Goal: Information Seeking & Learning: Learn about a topic

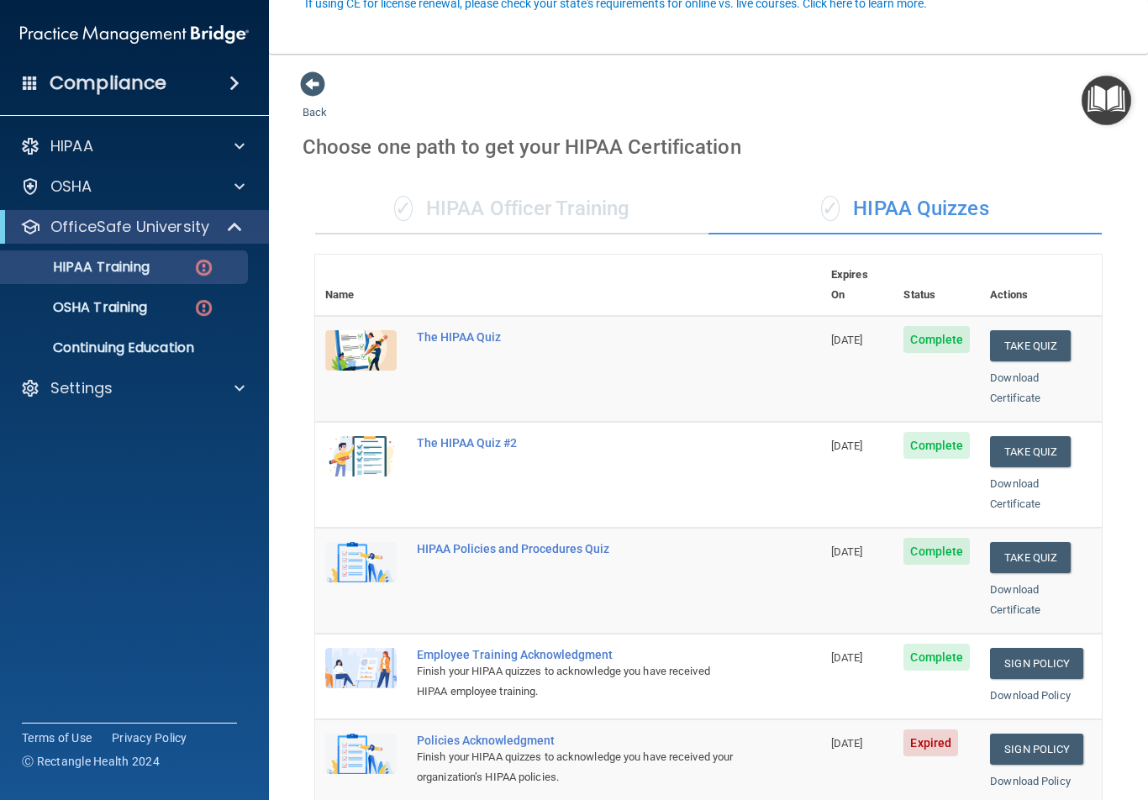
scroll to position [168, 0]
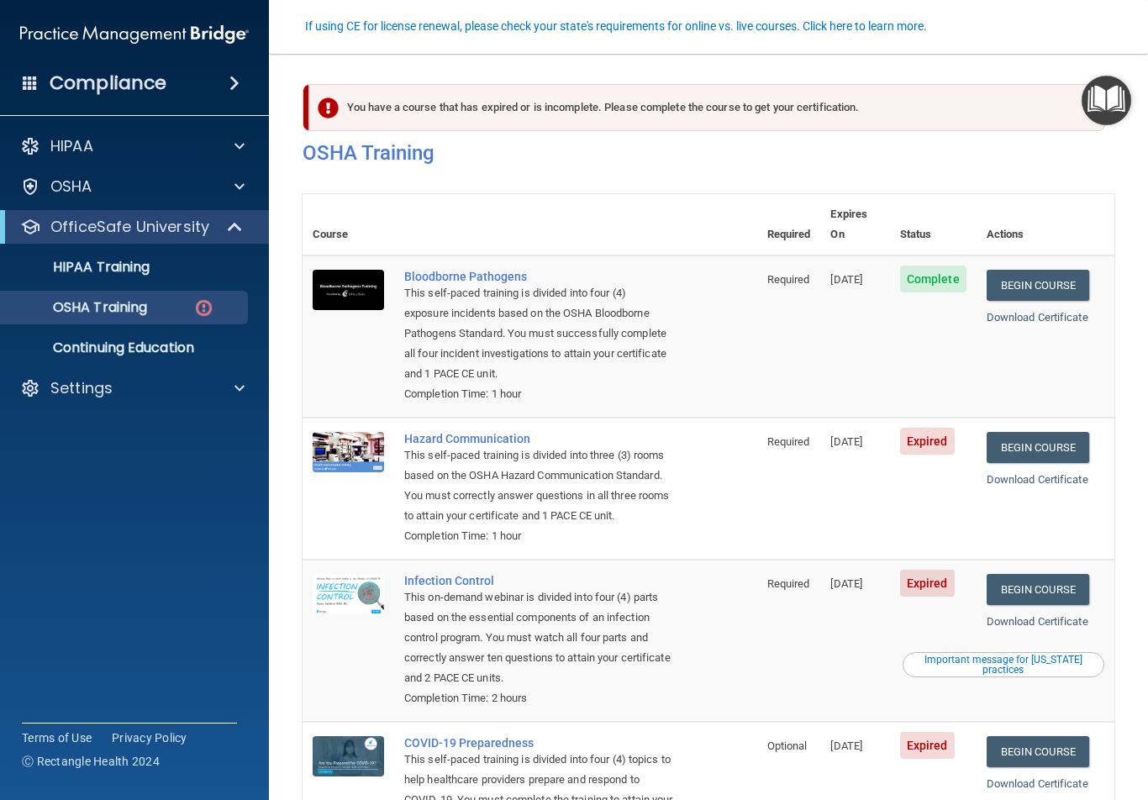
scroll to position [155, 0]
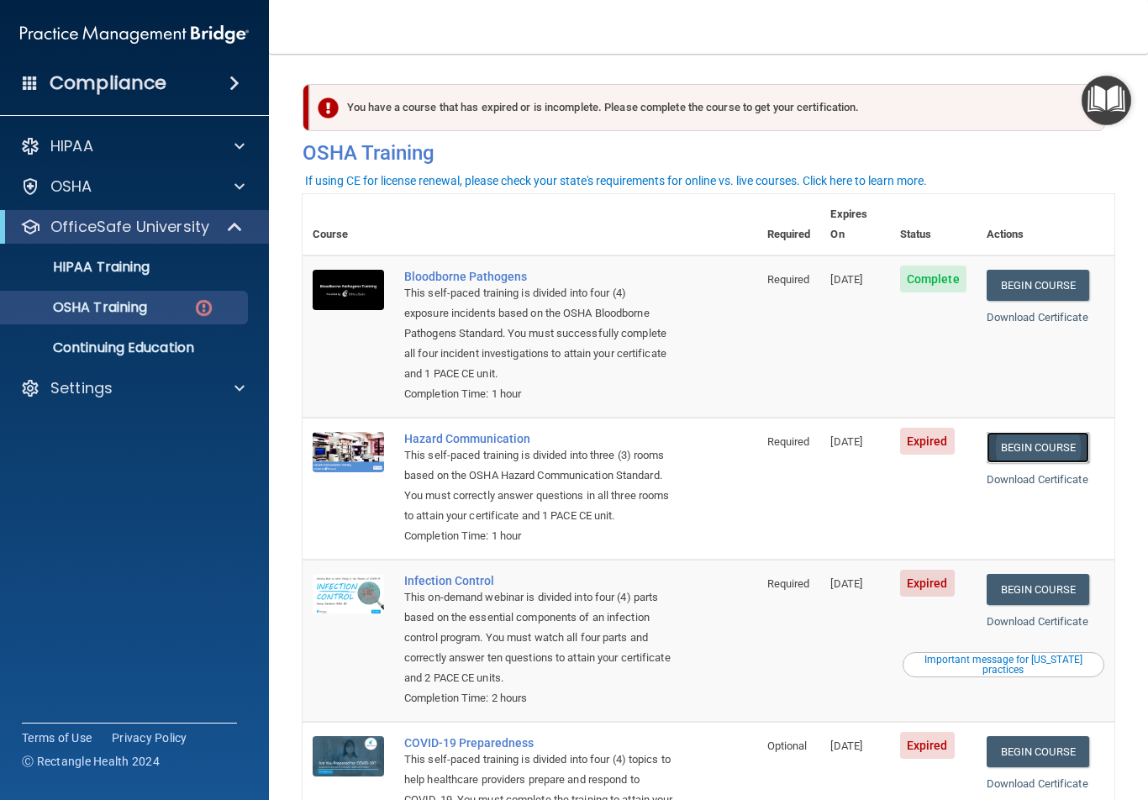
click at [1009, 443] on link "Begin Course" at bounding box center [1038, 447] width 103 height 31
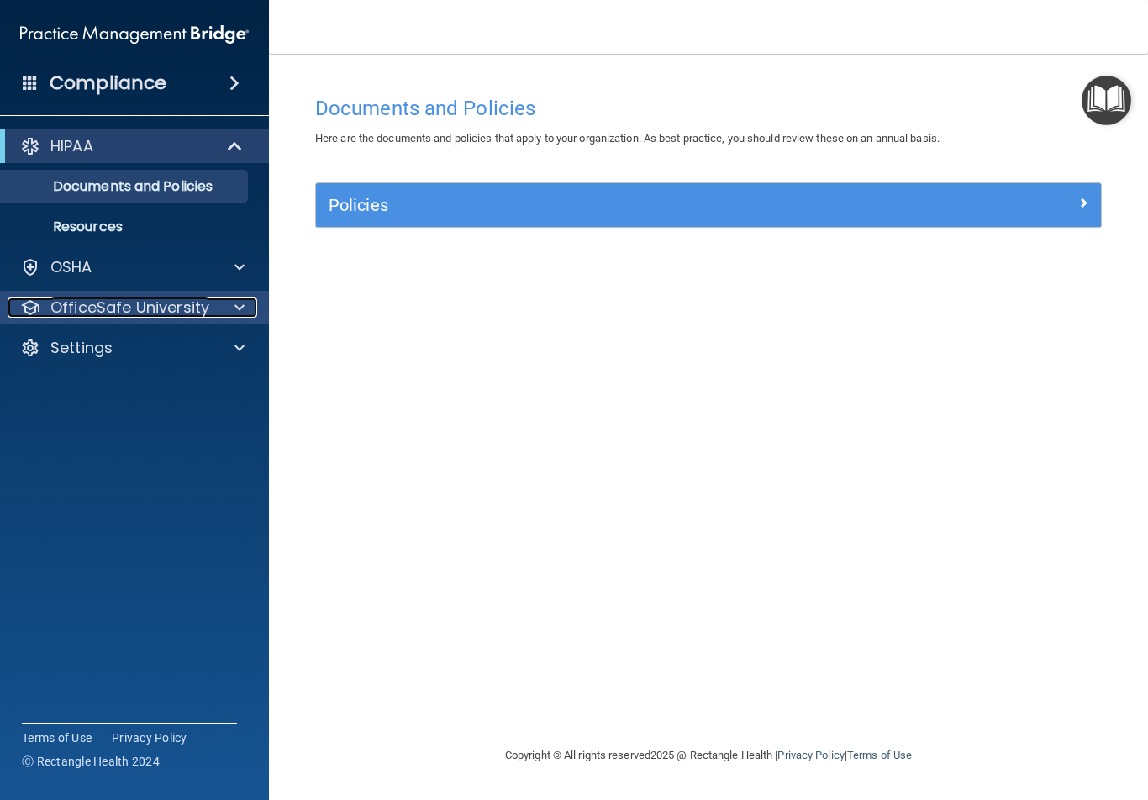
click at [198, 307] on p "OfficeSafe University" at bounding box center [129, 307] width 159 height 20
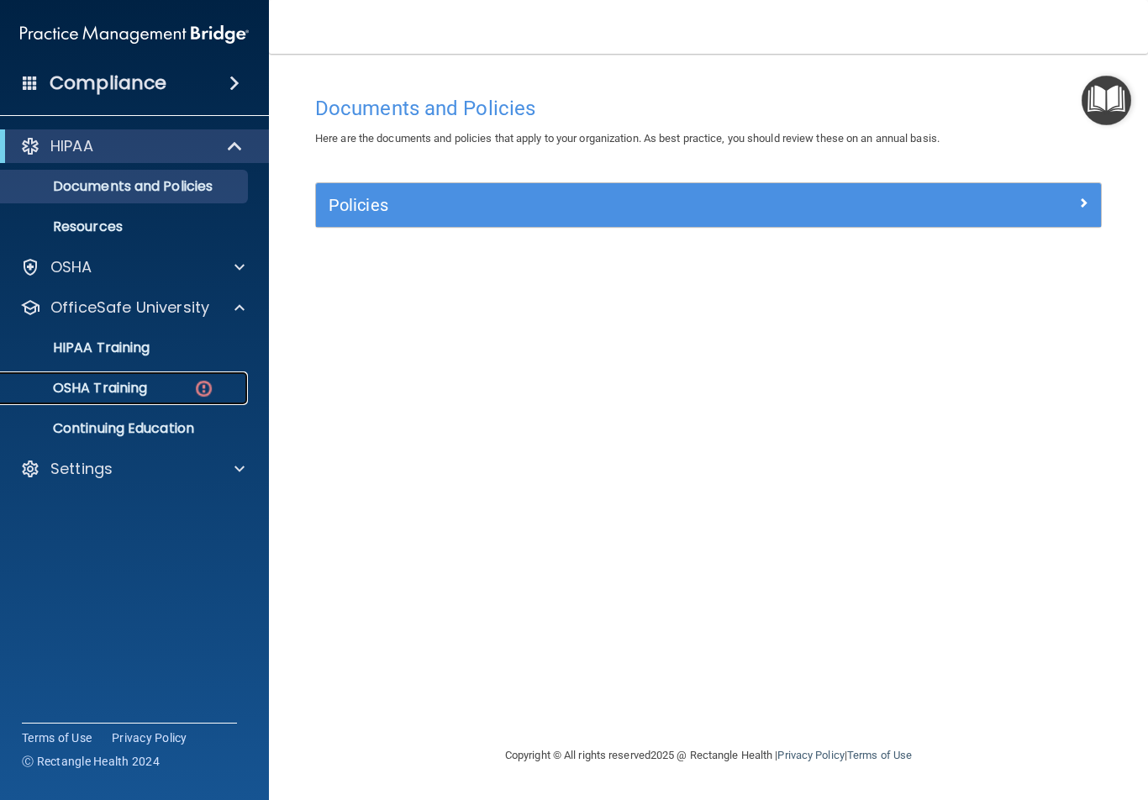
click at [182, 391] on div "OSHA Training" at bounding box center [125, 388] width 229 height 17
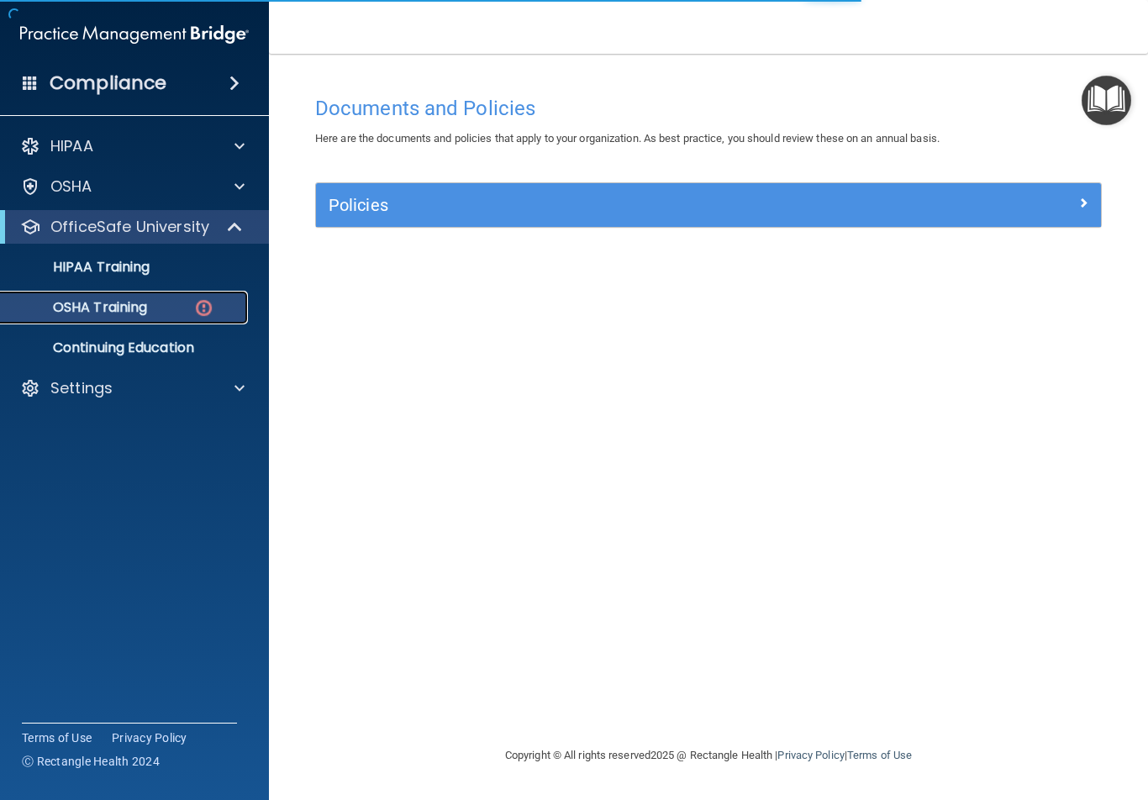
click at [183, 303] on div "OSHA Training" at bounding box center [125, 307] width 229 height 17
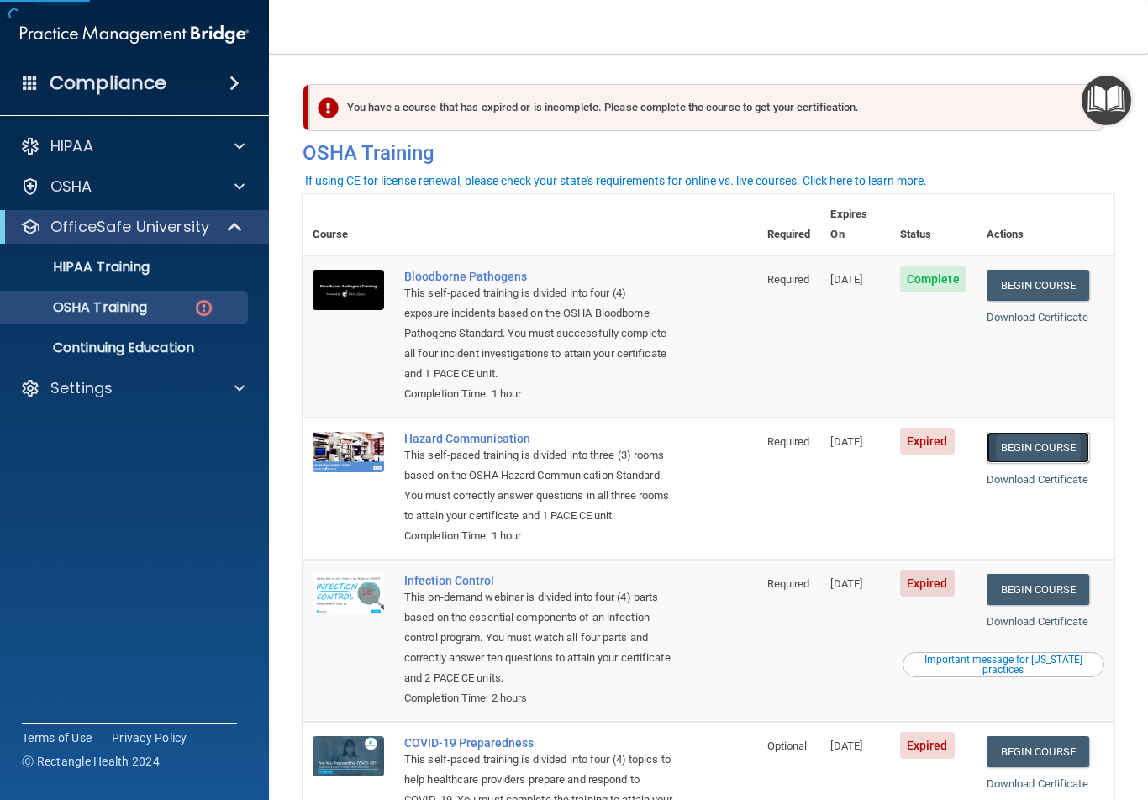
click at [1035, 432] on link "Begin Course" at bounding box center [1038, 447] width 103 height 31
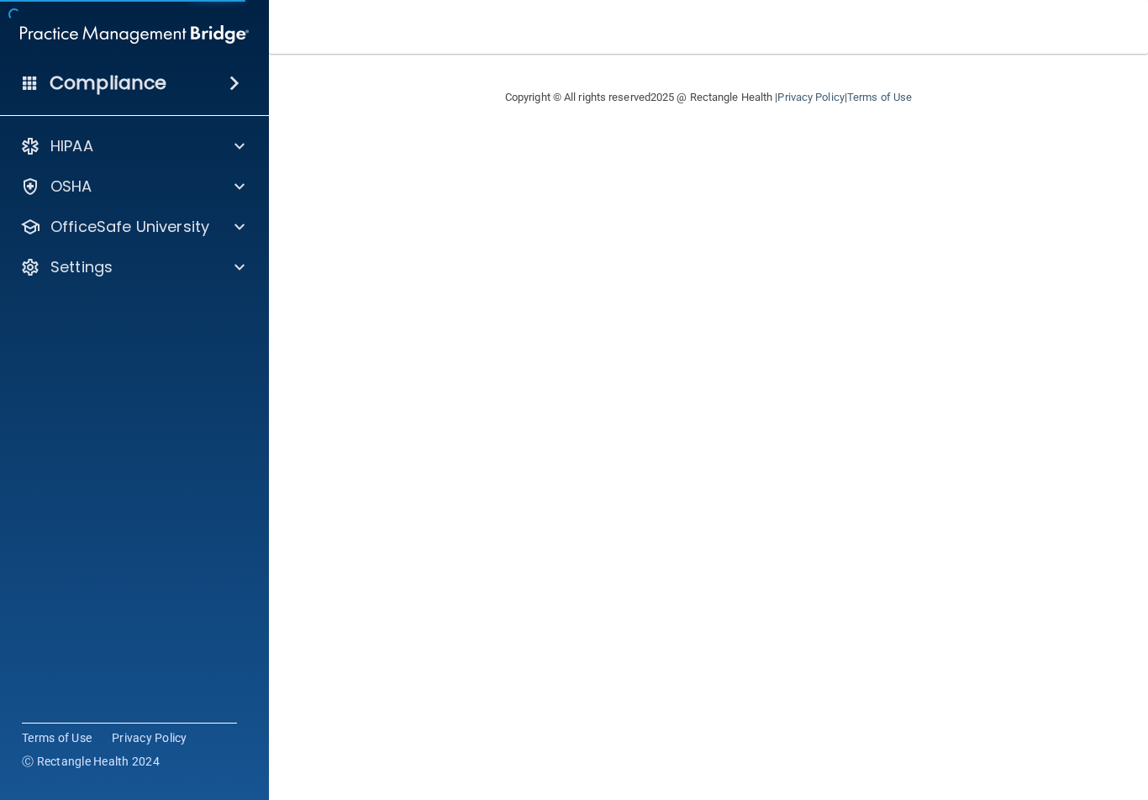
click at [342, 326] on main "Copyright © All rights reserved 2025 @ Rectangle Health | Privacy Policy | Term…" at bounding box center [708, 427] width 879 height 746
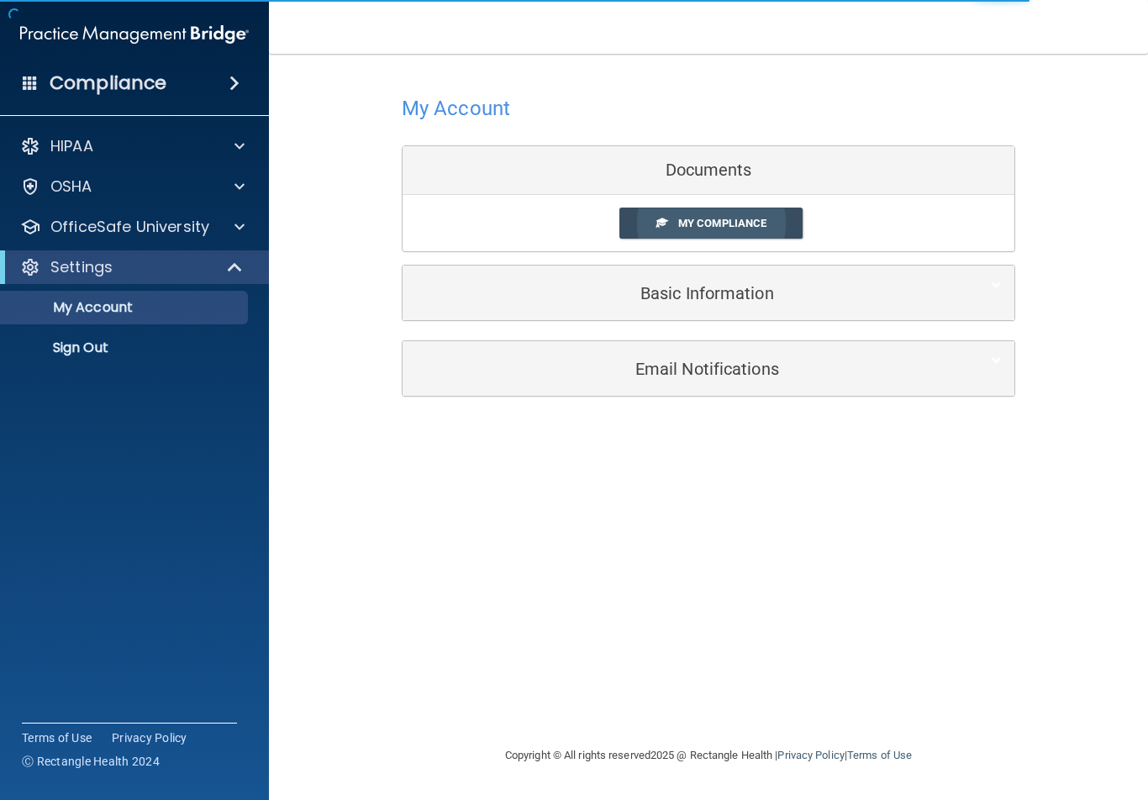
click at [787, 226] on link "My Compliance" at bounding box center [711, 223] width 184 height 31
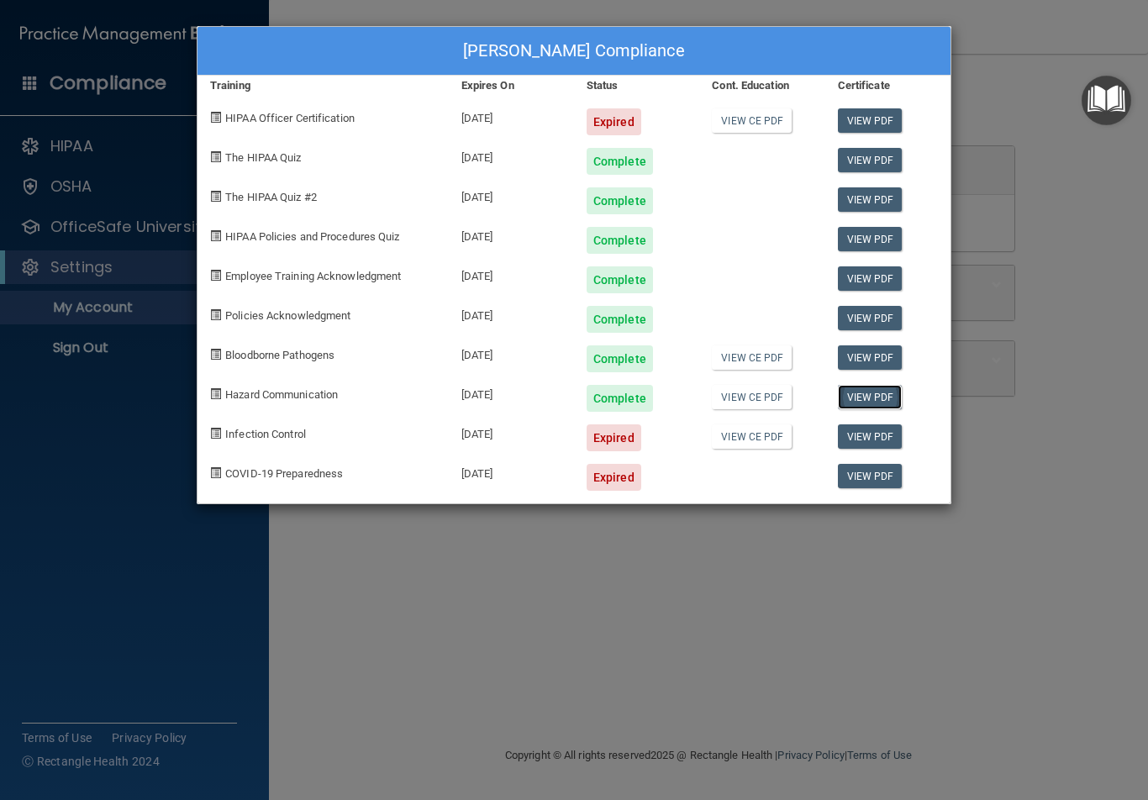
click at [872, 388] on link "View PDF" at bounding box center [870, 397] width 65 height 24
click at [360, 549] on div "Mirella Orozco's Compliance Training Expires On Status Cont. Education Certific…" at bounding box center [574, 400] width 1148 height 800
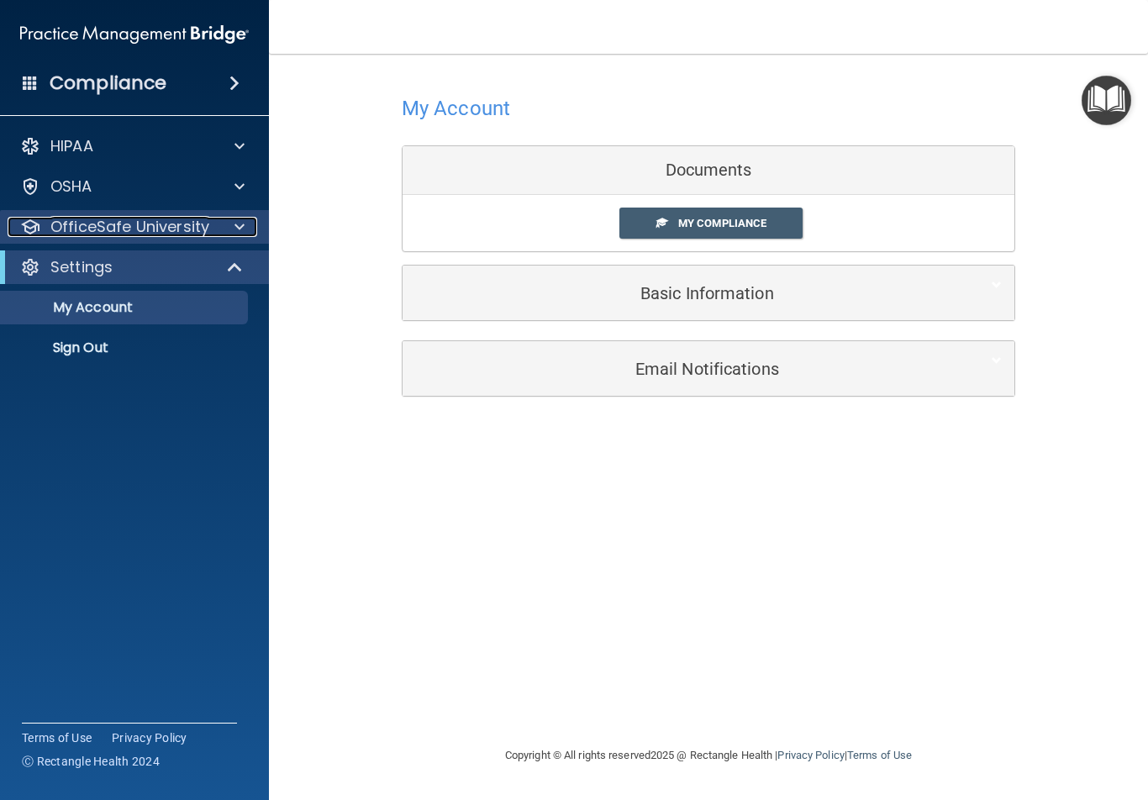
click at [188, 236] on p "OfficeSafe University" at bounding box center [129, 227] width 159 height 20
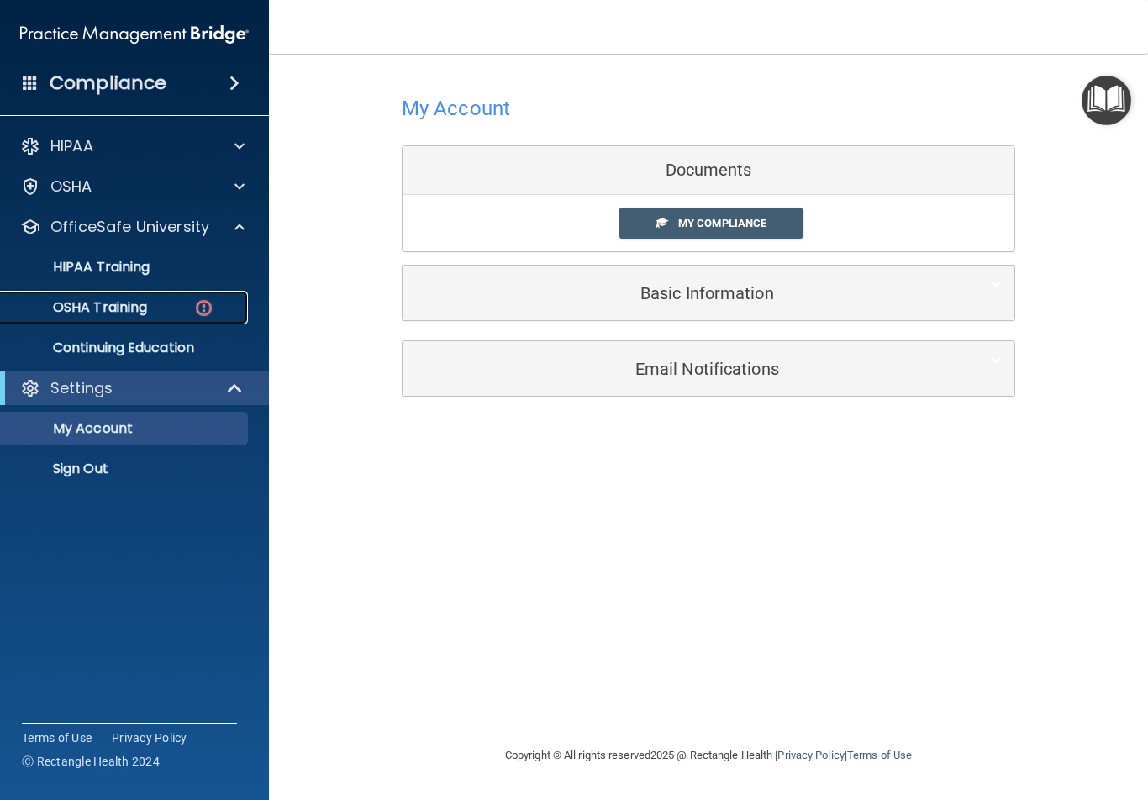
click at [164, 316] on link "OSHA Training" at bounding box center [115, 308] width 265 height 34
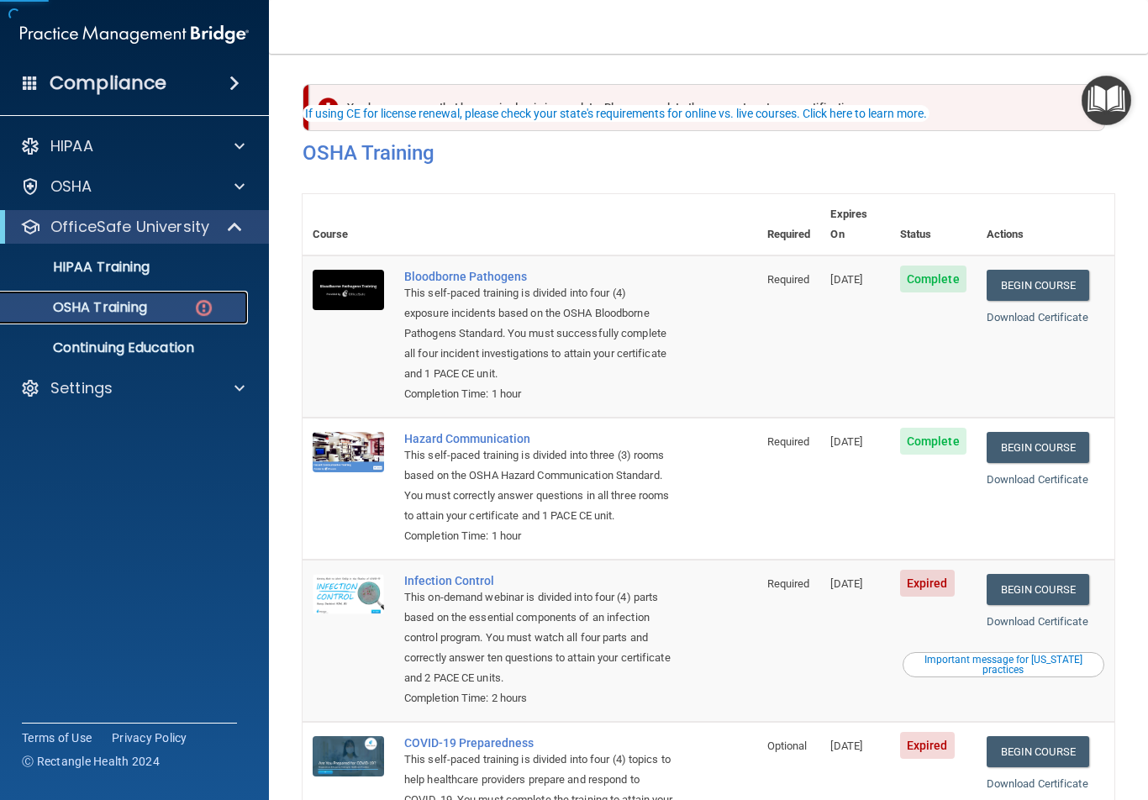
scroll to position [155, 0]
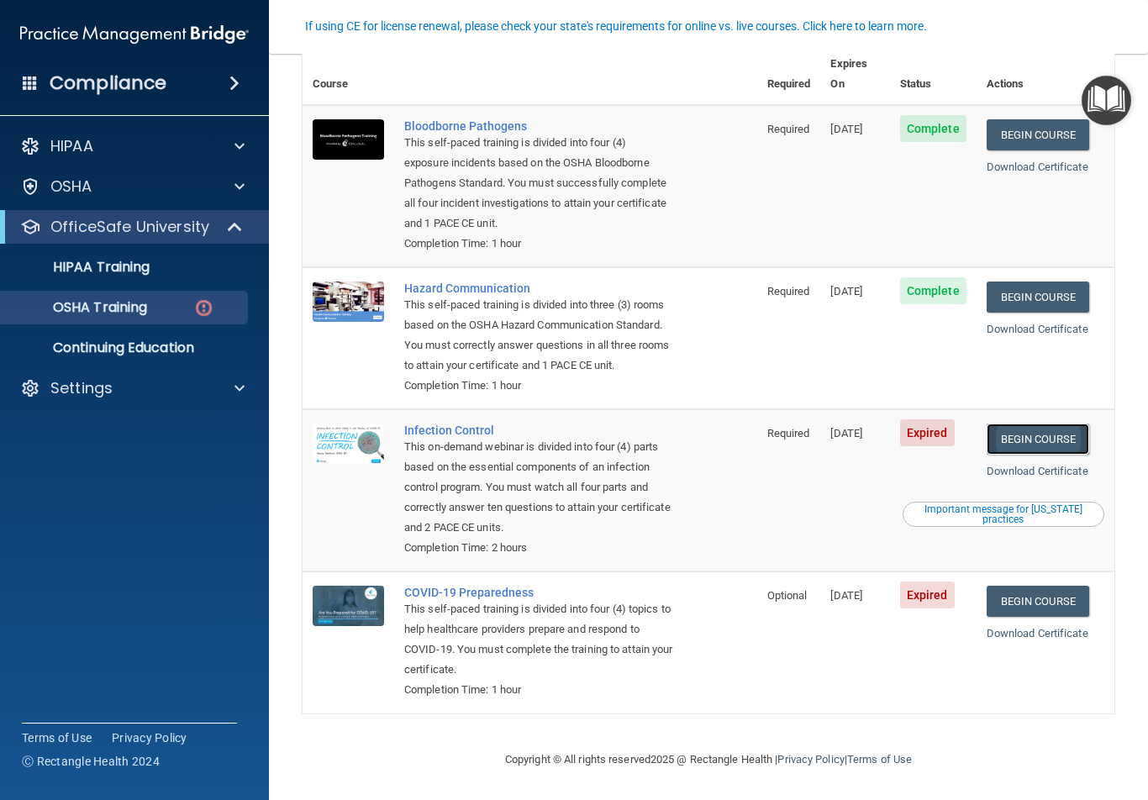
click at [1029, 434] on link "Begin Course" at bounding box center [1038, 439] width 103 height 31
click at [1027, 593] on link "Begin Course" at bounding box center [1038, 601] width 103 height 31
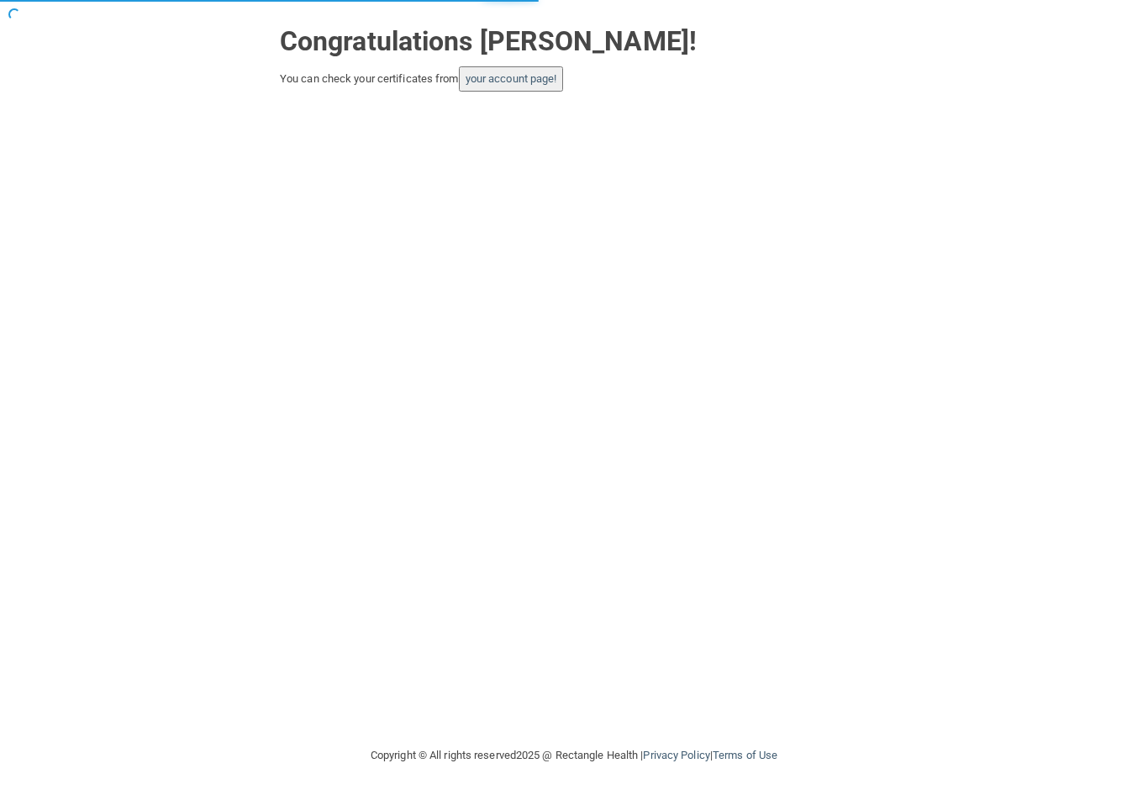
click at [554, 91] on button "your account page!" at bounding box center [511, 78] width 105 height 25
drag, startPoint x: 551, startPoint y: 77, endPoint x: 560, endPoint y: 69, distance: 11.9
click at [551, 79] on link "your account page!" at bounding box center [512, 78] width 92 height 13
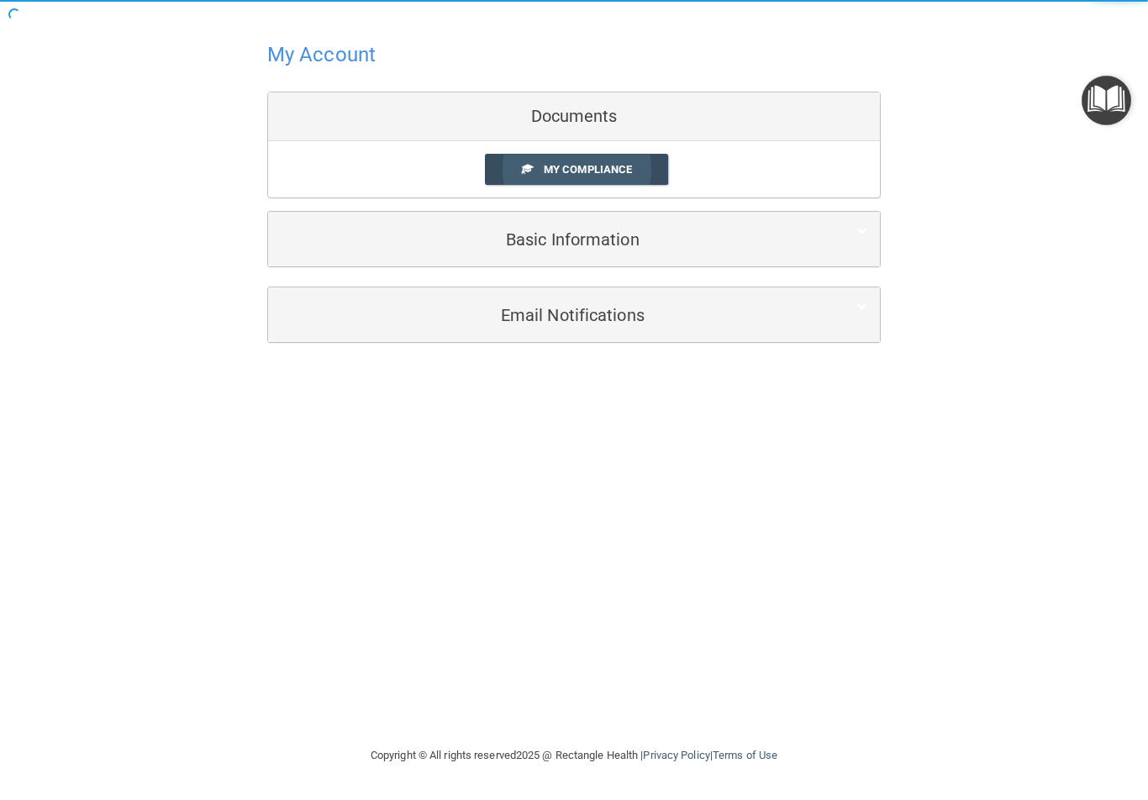
click at [654, 166] on link "My Compliance" at bounding box center [577, 169] width 184 height 31
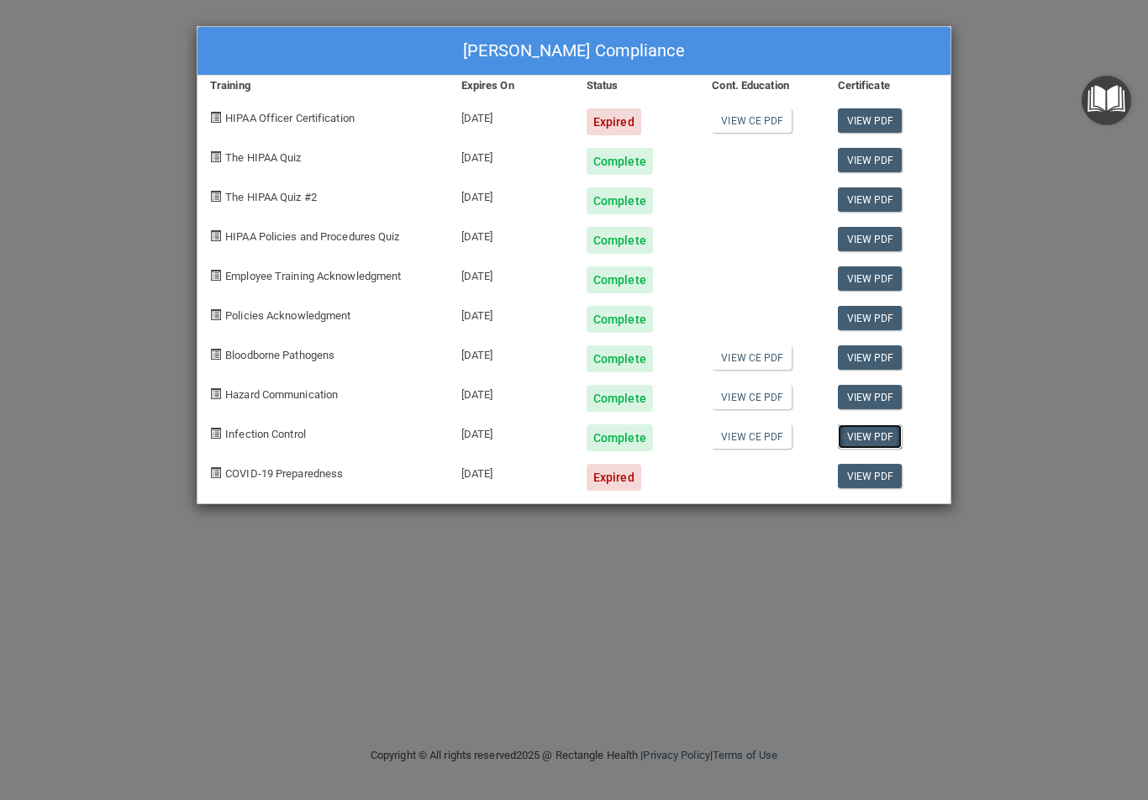
click at [862, 439] on link "View PDF" at bounding box center [870, 436] width 65 height 24
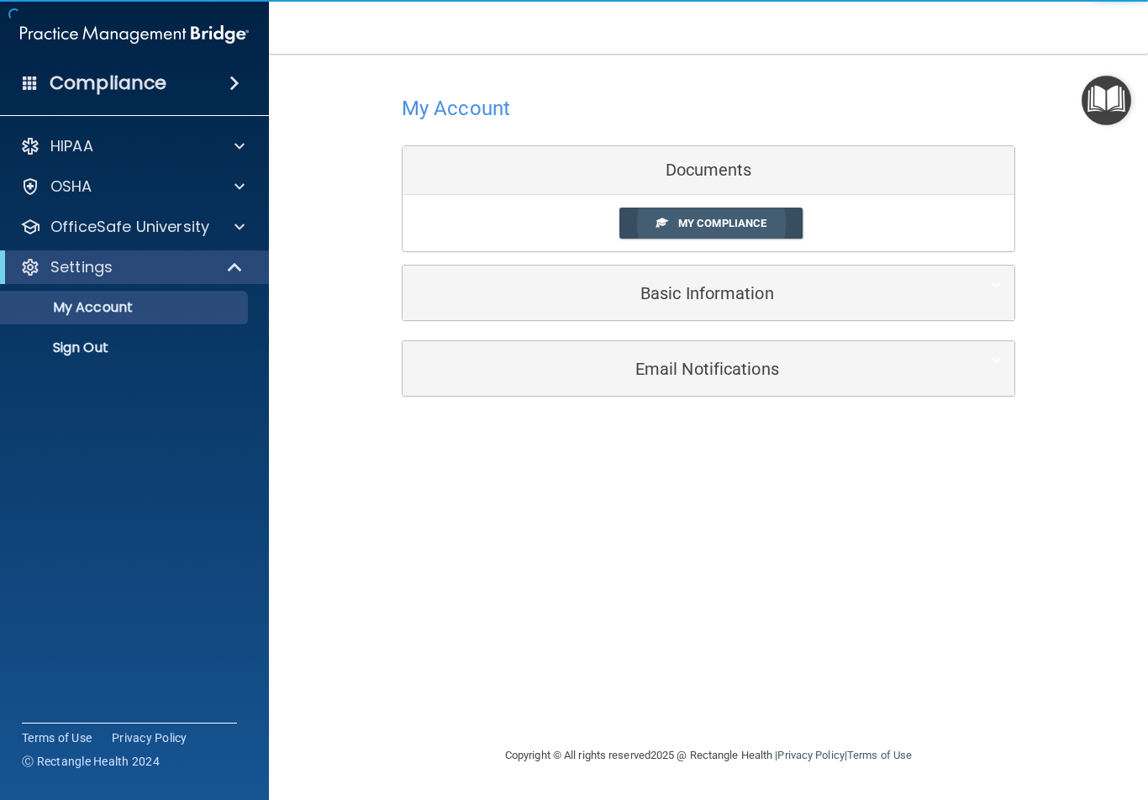
click at [755, 218] on span "My Compliance" at bounding box center [722, 223] width 88 height 13
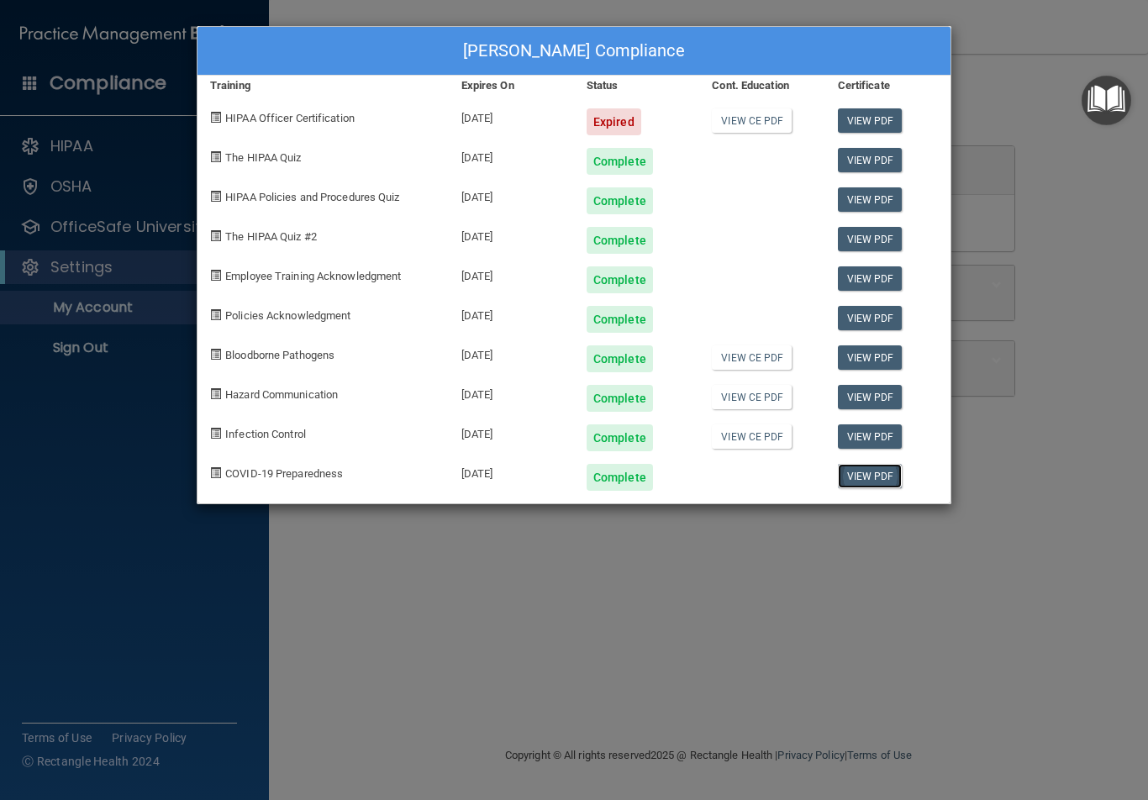
click at [881, 479] on link "View PDF" at bounding box center [870, 476] width 65 height 24
click at [604, 127] on div "Expired" at bounding box center [614, 121] width 55 height 27
click at [850, 120] on link "View PDF" at bounding box center [870, 120] width 65 height 24
click at [737, 565] on div "Mirella Orozco's Compliance Training Expires On Status Cont. Education Certific…" at bounding box center [574, 400] width 1148 height 800
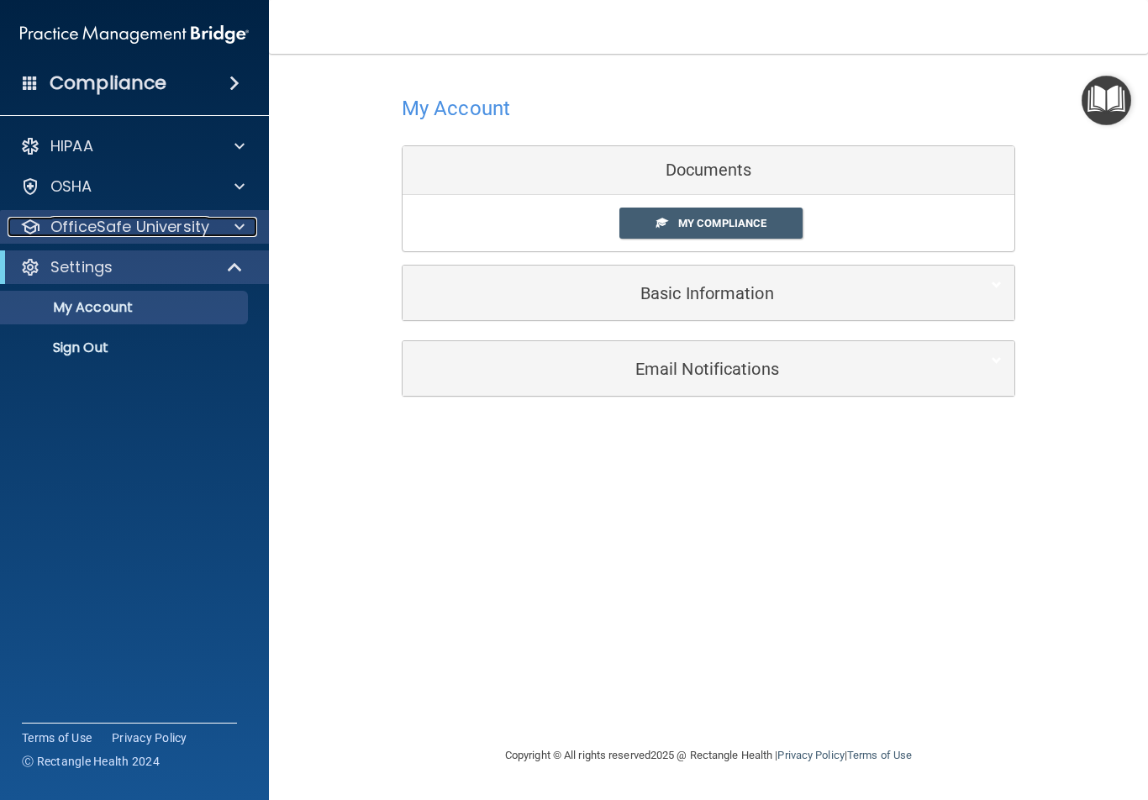
click at [197, 230] on p "OfficeSafe University" at bounding box center [129, 227] width 159 height 20
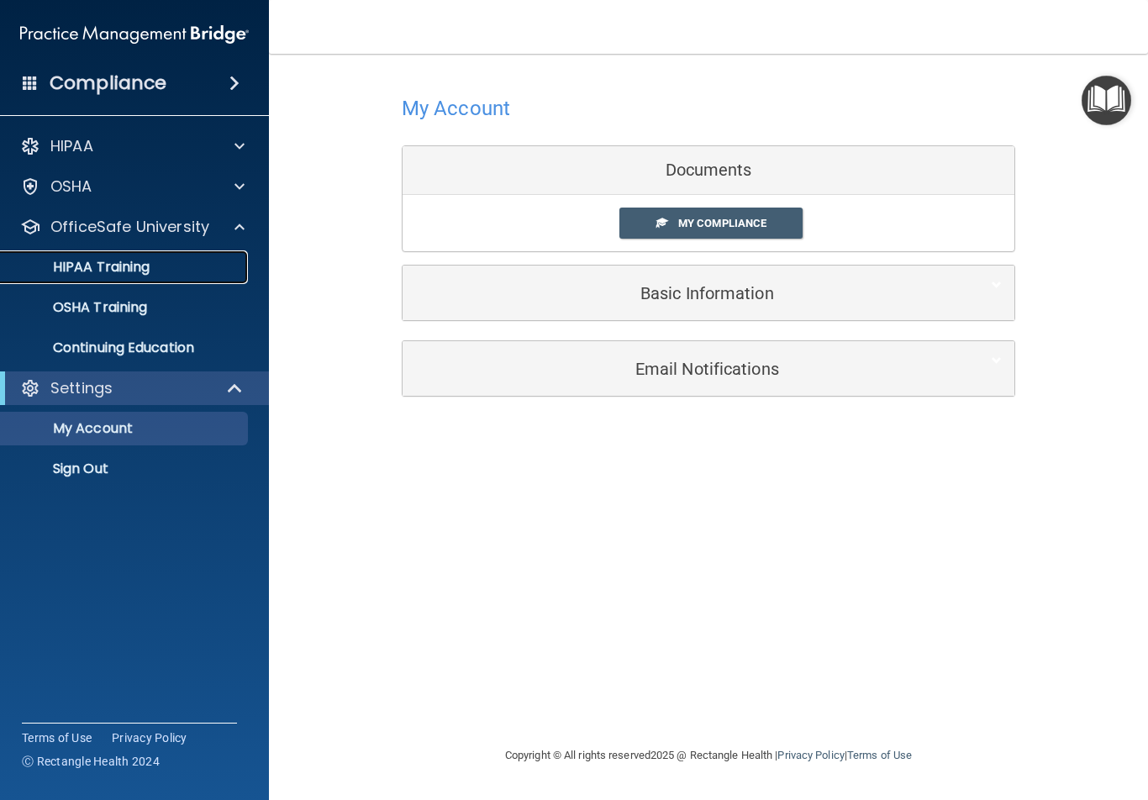
click at [197, 260] on div "HIPAA Training" at bounding box center [125, 267] width 229 height 17
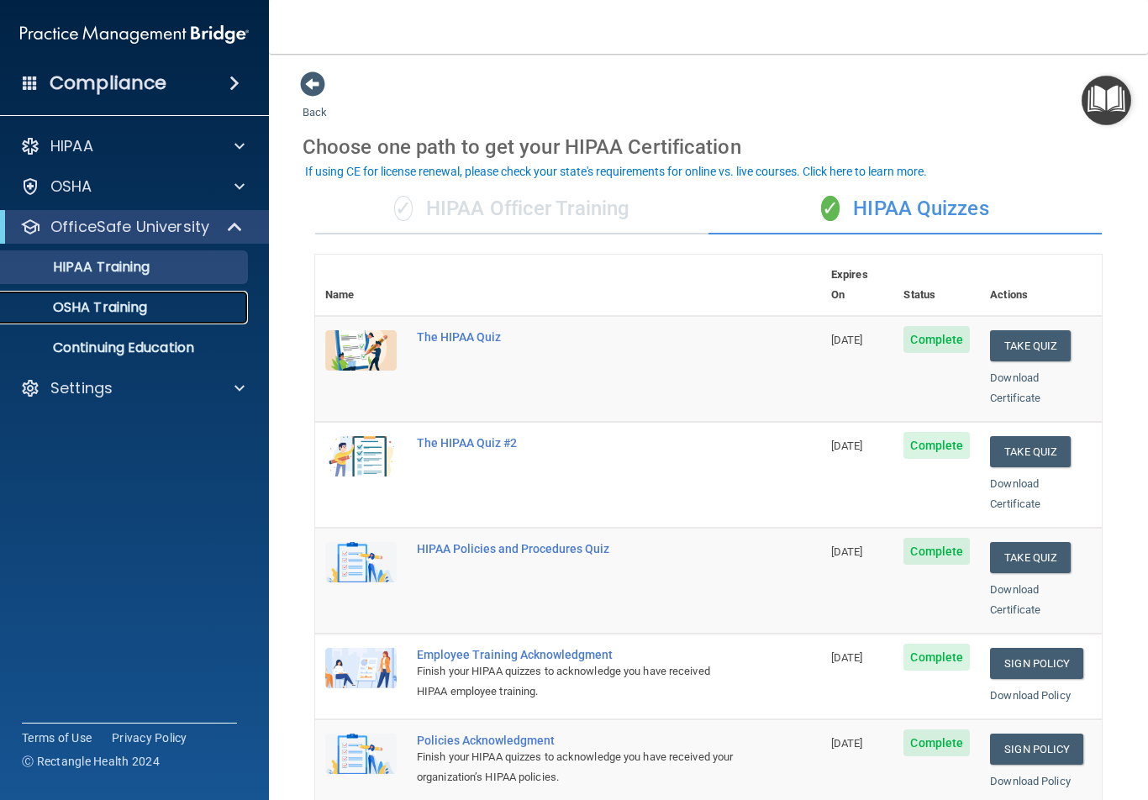
click at [168, 307] on div "OSHA Training" at bounding box center [125, 307] width 229 height 17
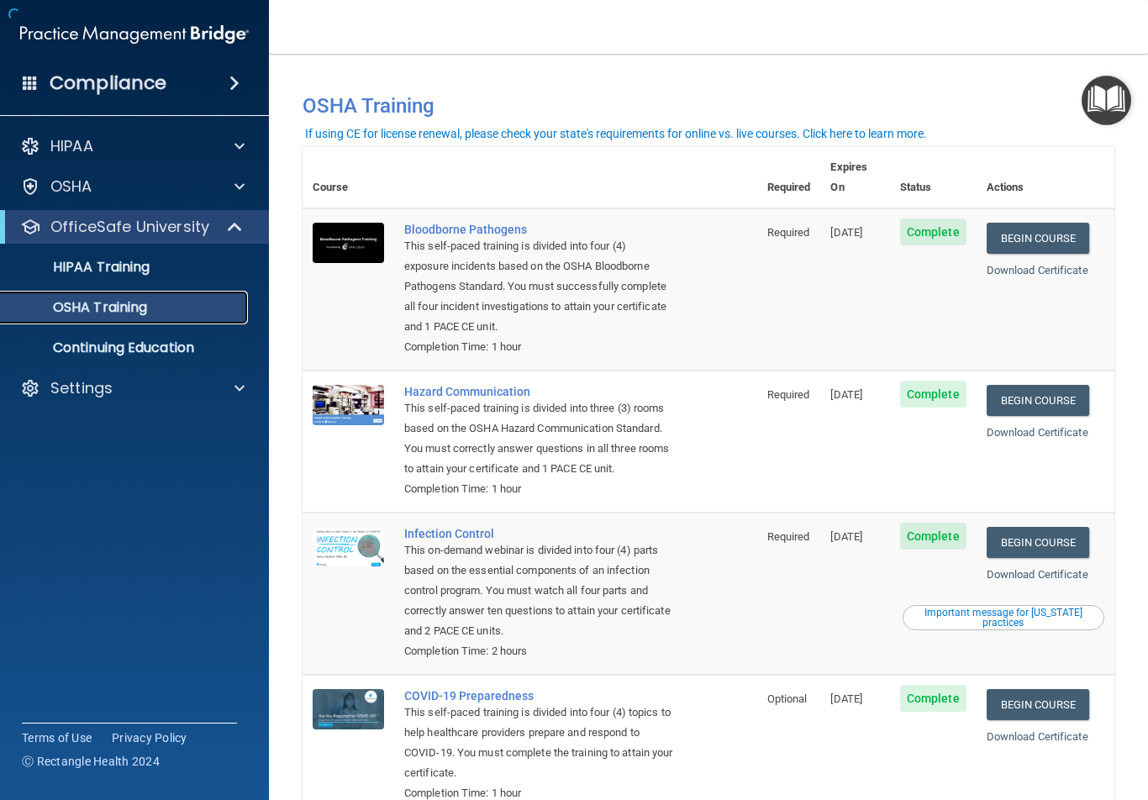
click at [146, 302] on p "OSHA Training" at bounding box center [79, 307] width 136 height 17
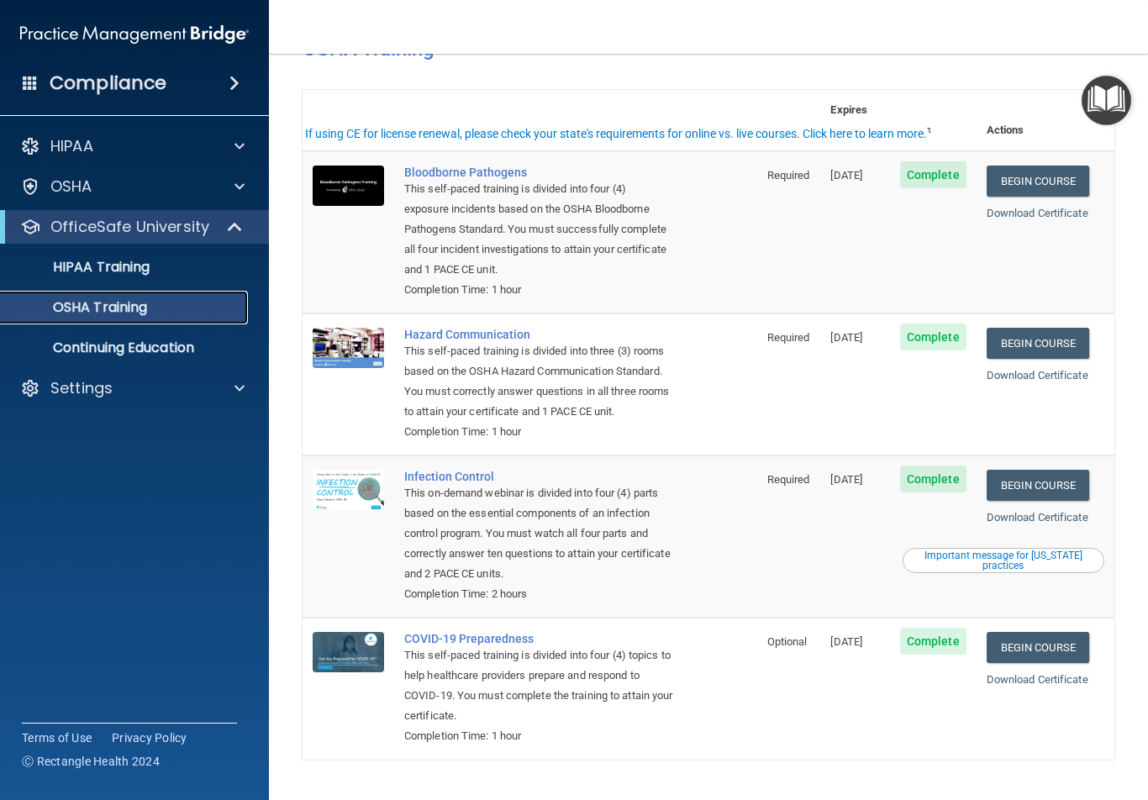
scroll to position [108, 0]
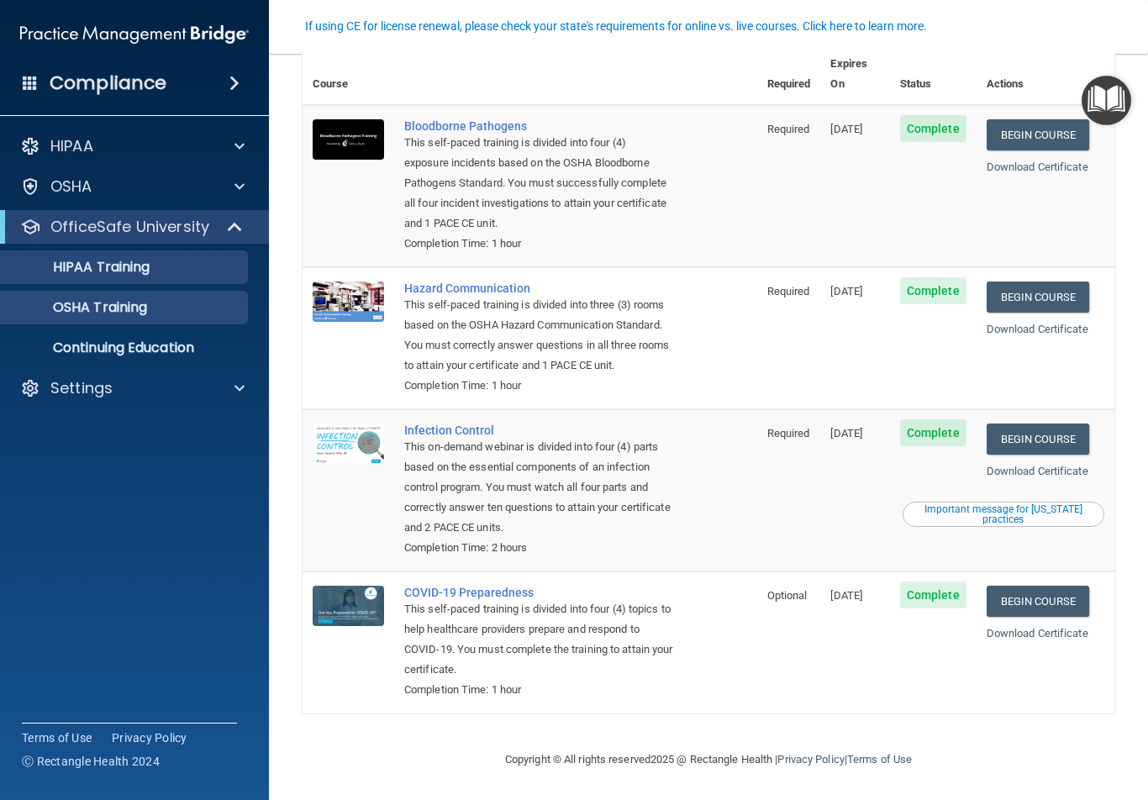
click at [136, 251] on ul "HIPAA Training OSHA Training Continuing Education" at bounding box center [135, 304] width 304 height 121
click at [136, 254] on link "HIPAA Training" at bounding box center [115, 267] width 265 height 34
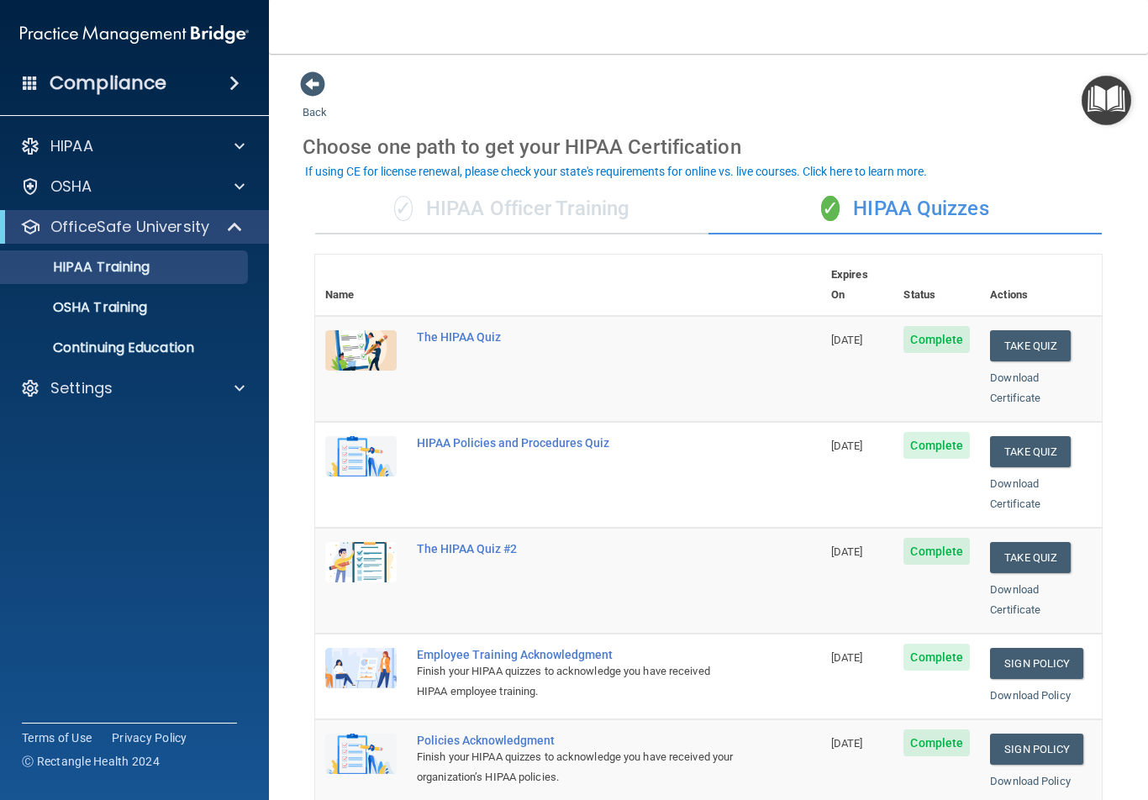
click at [511, 218] on div "✓ HIPAA Officer Training" at bounding box center [511, 209] width 393 height 50
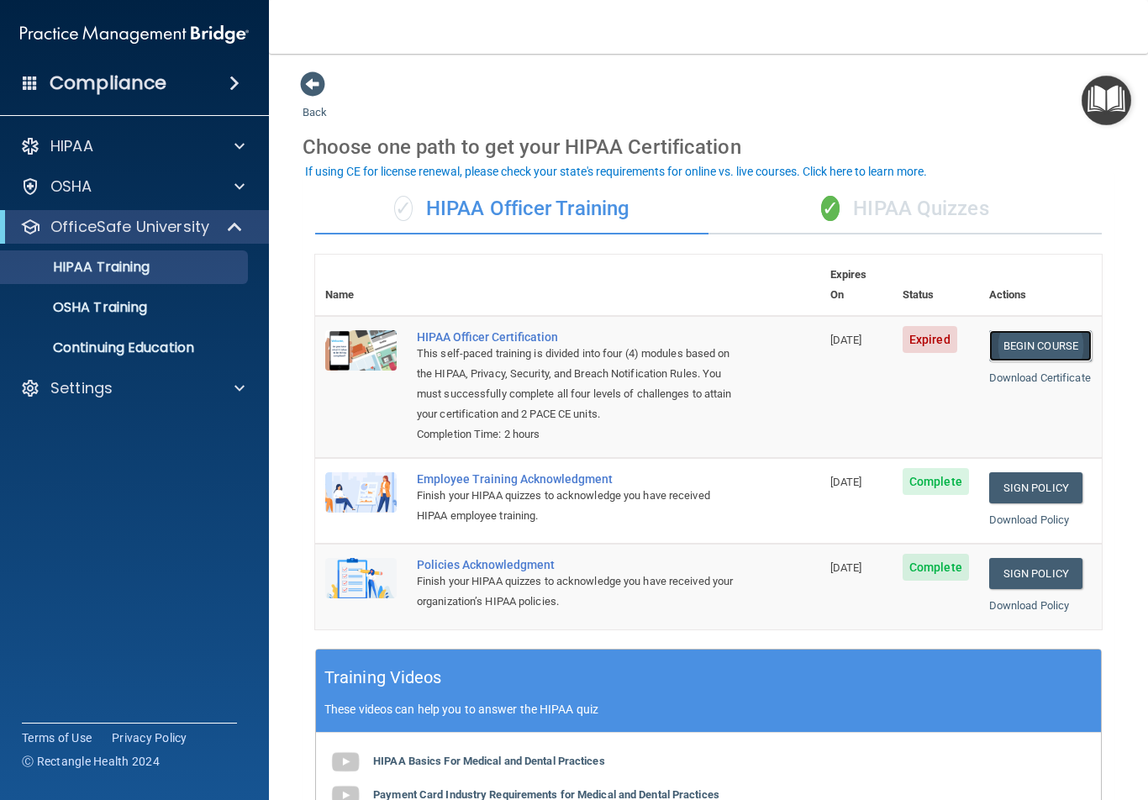
click at [990, 330] on link "Begin Course" at bounding box center [1040, 345] width 103 height 31
